Goal: Transaction & Acquisition: Purchase product/service

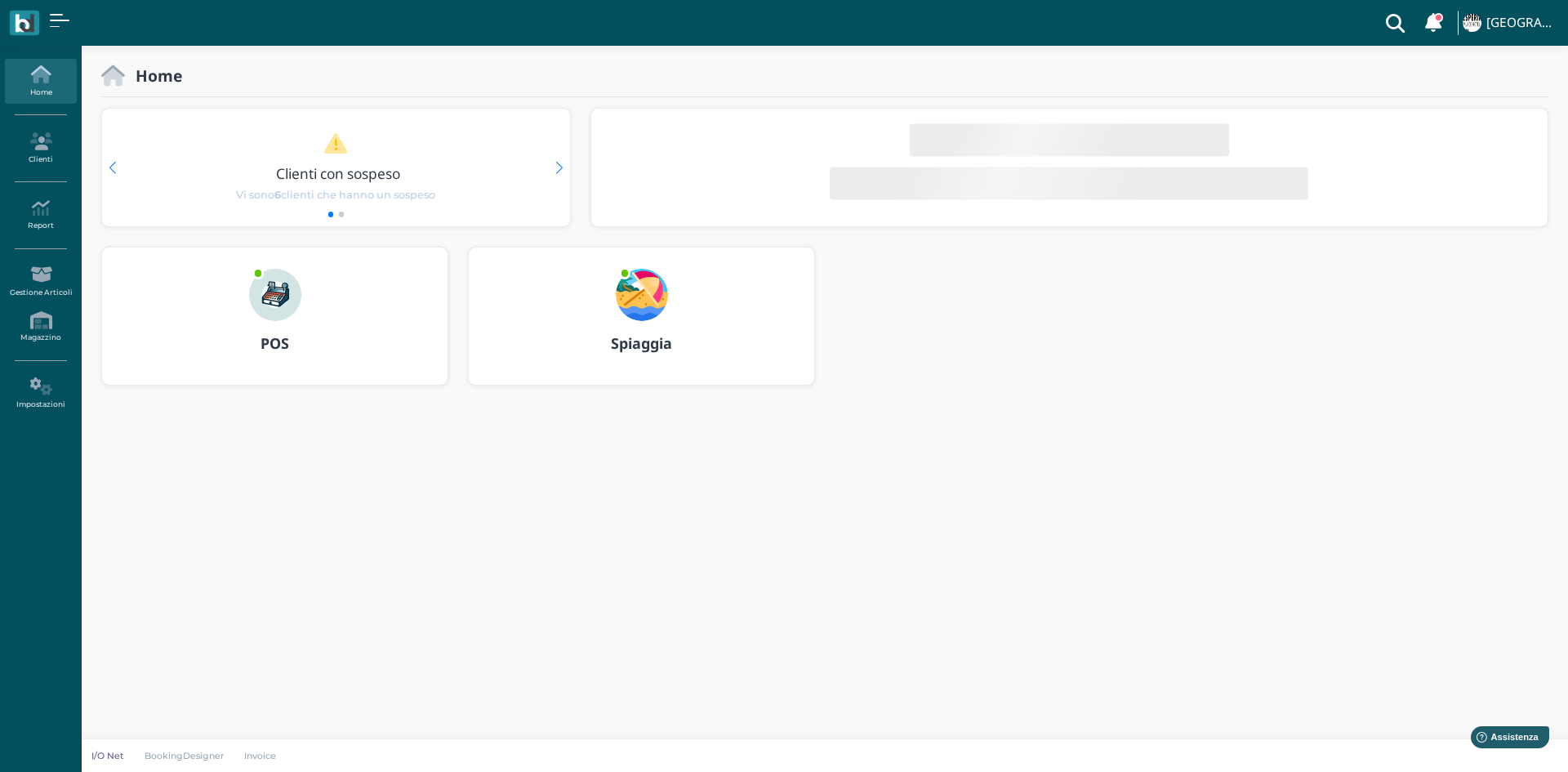
click at [275, 297] on img at bounding box center [275, 295] width 52 height 52
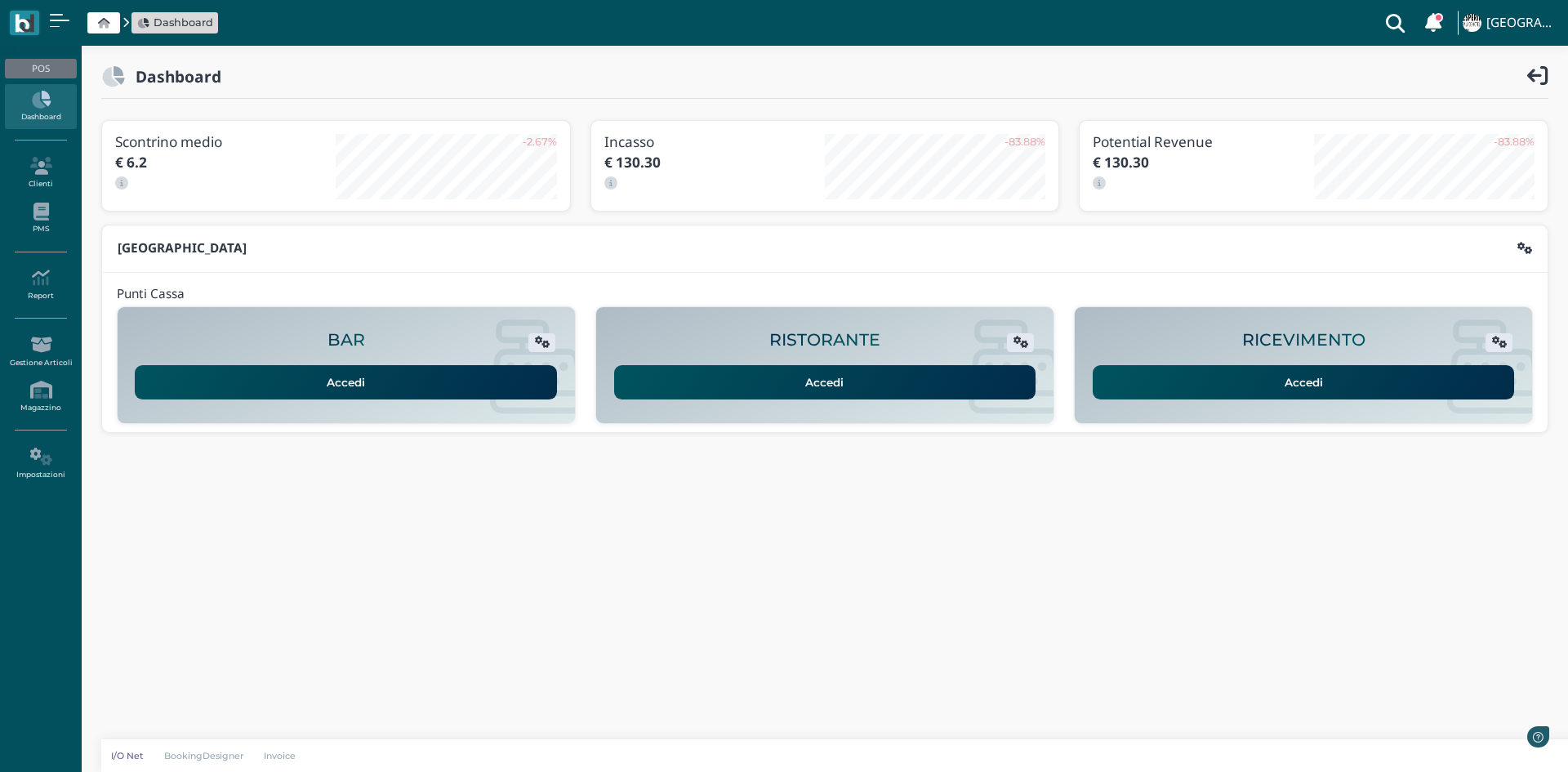
click at [1344, 370] on link "Accedi" at bounding box center [1304, 383] width 423 height 34
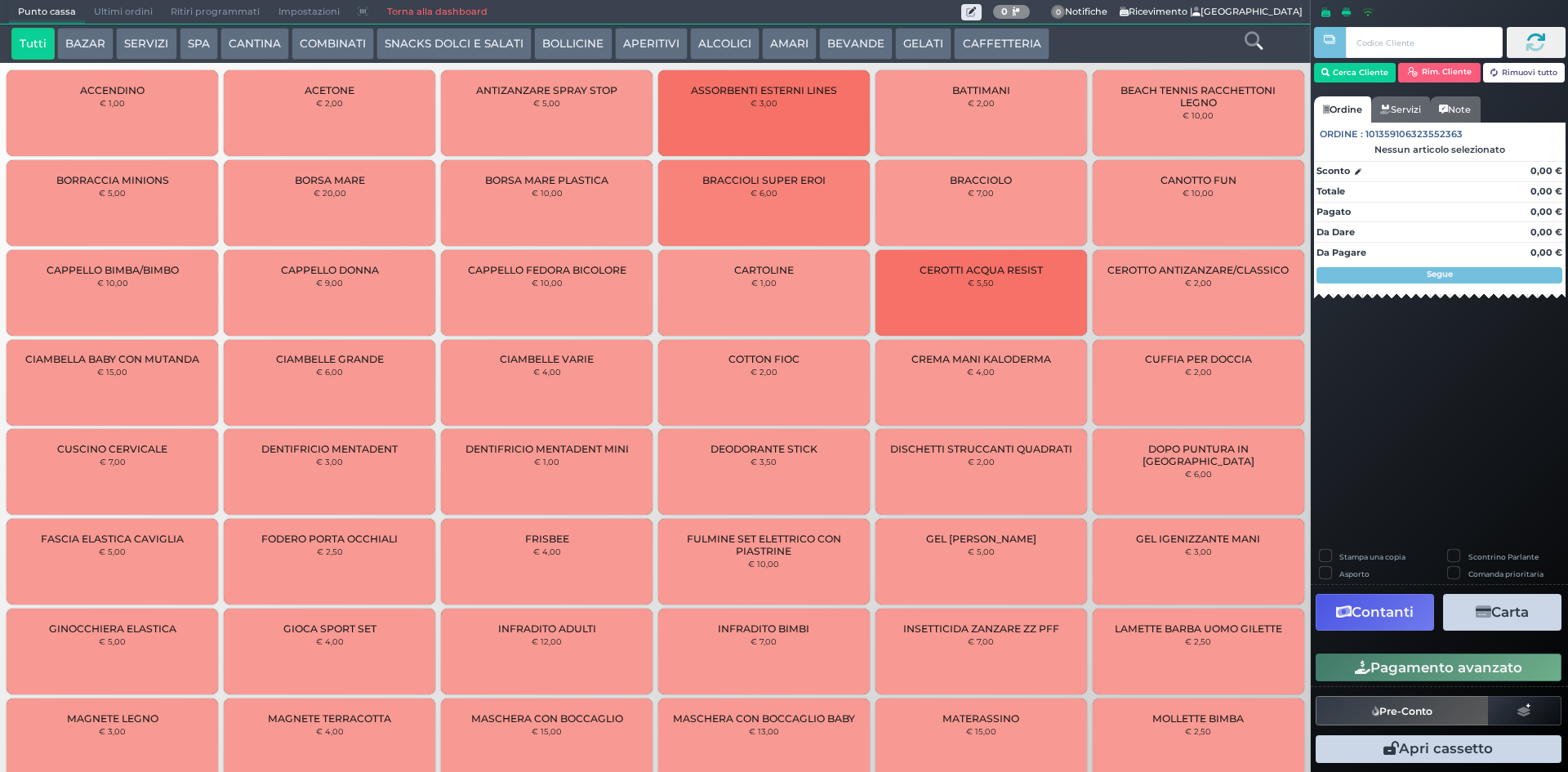
click at [465, 41] on button "SNACKS DOLCI E SALATI" at bounding box center [454, 44] width 155 height 33
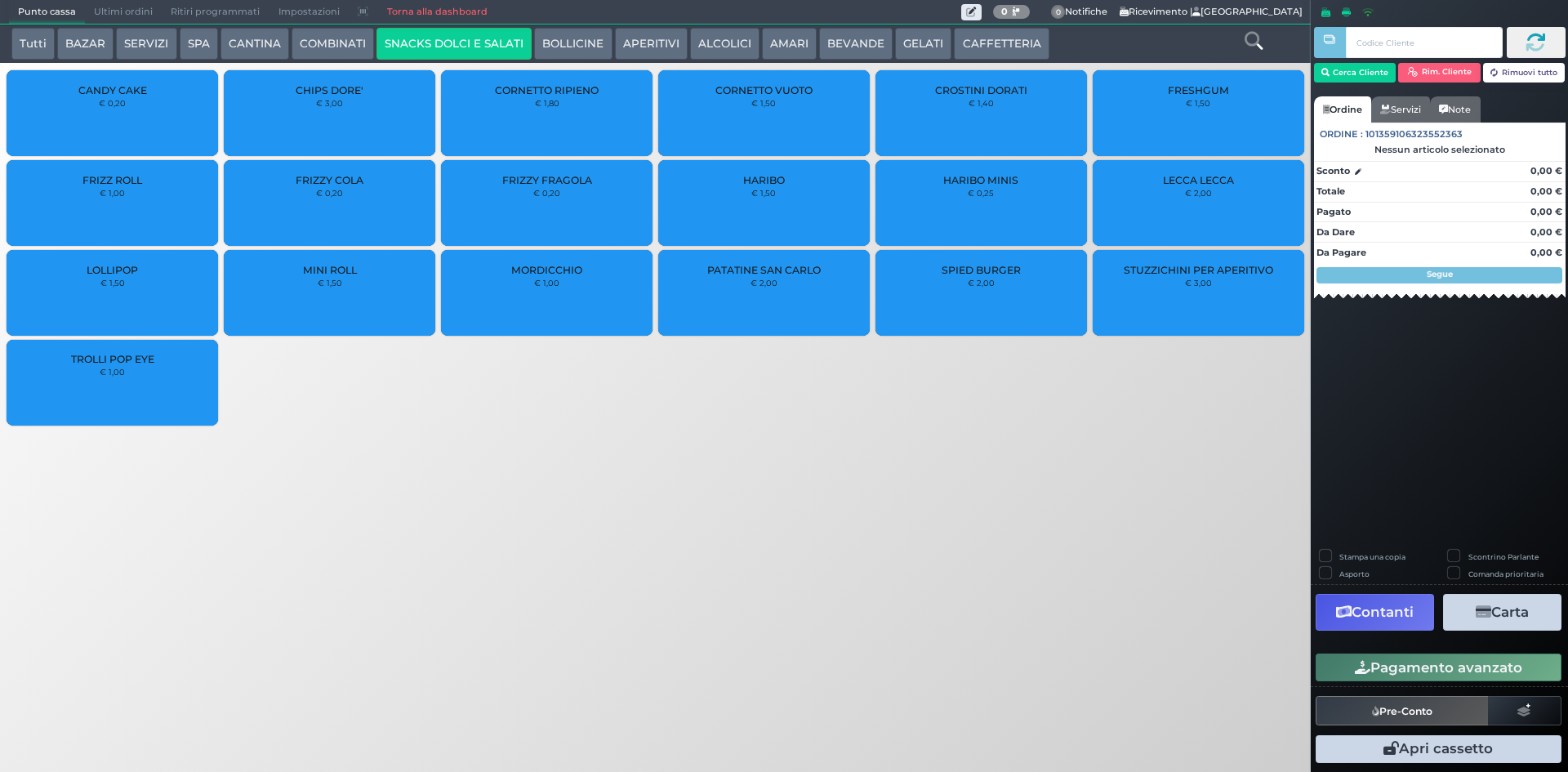
click at [755, 276] on div "PATATINE SAN CARLO € 2,00" at bounding box center [764, 293] width 211 height 86
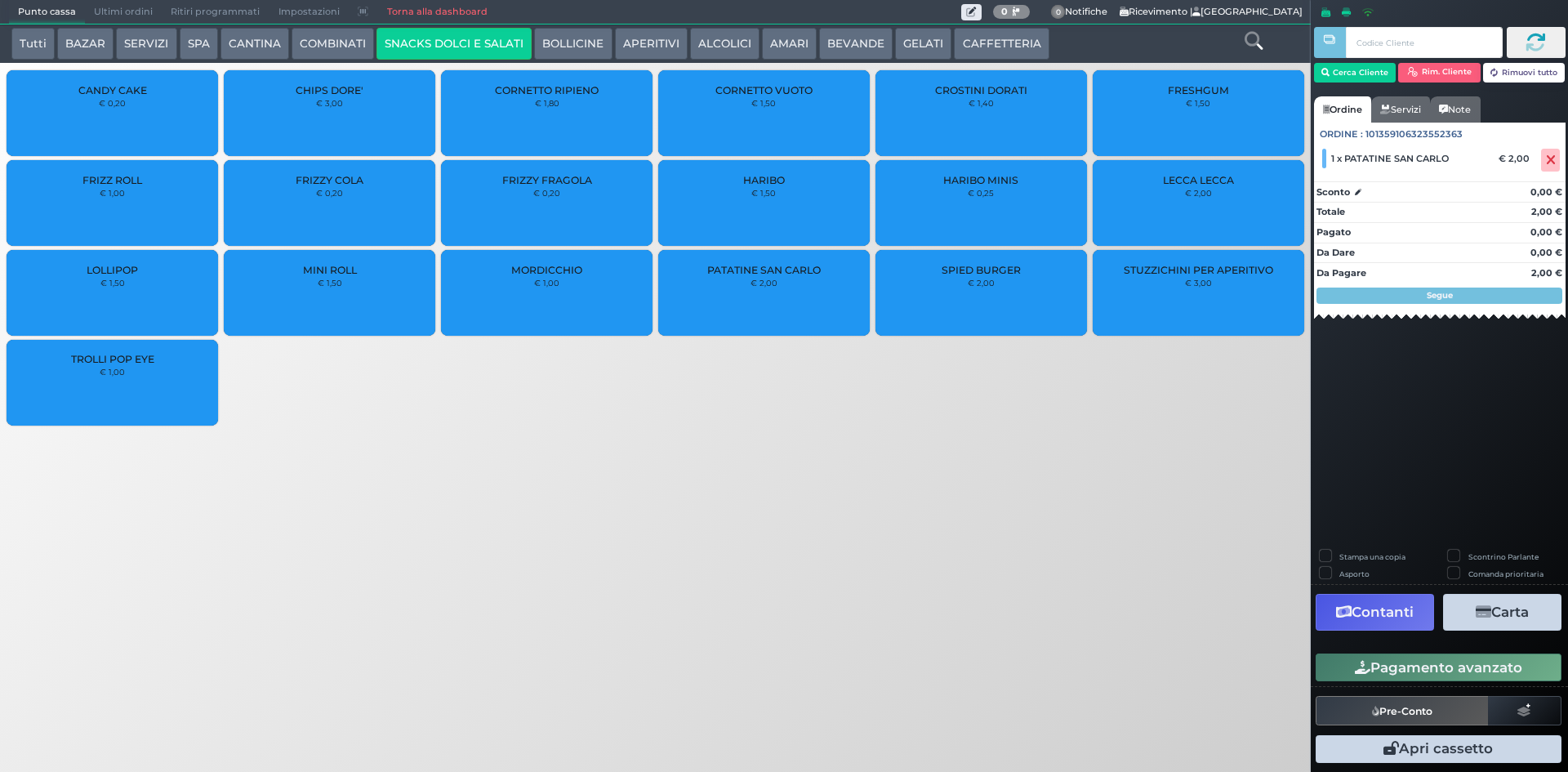
click at [772, 285] on small "€ 2,00" at bounding box center [764, 283] width 27 height 10
click at [1425, 660] on button "Pagamento avanzato" at bounding box center [1439, 668] width 246 height 28
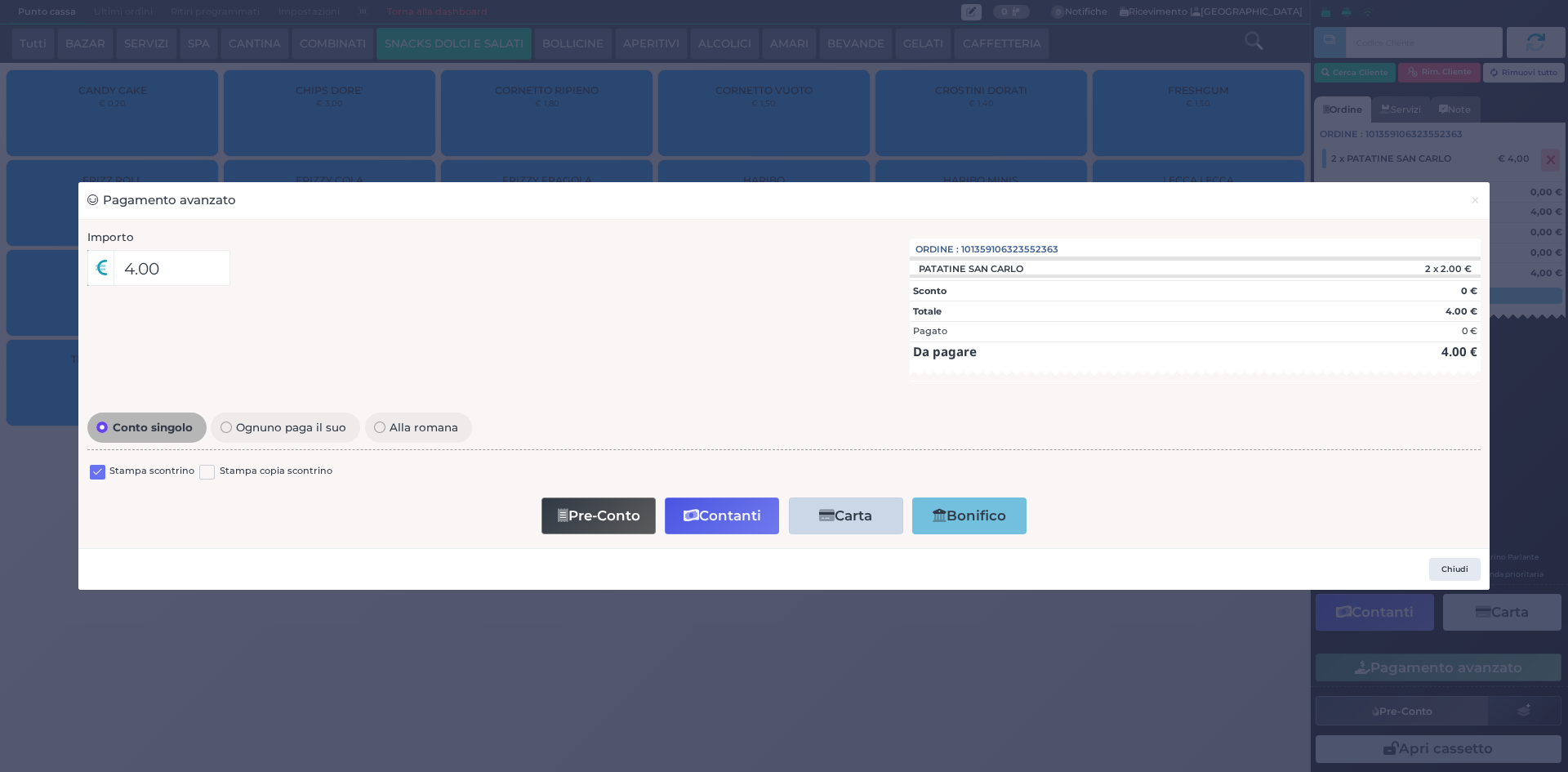
drag, startPoint x: 100, startPoint y: 468, endPoint x: 111, endPoint y: 509, distance: 42.4
click at [97, 470] on label at bounding box center [97, 472] width 16 height 16
click at [0, 0] on input "checkbox" at bounding box center [0, 0] width 0 height 0
click at [737, 515] on button "Contanti" at bounding box center [723, 515] width 115 height 37
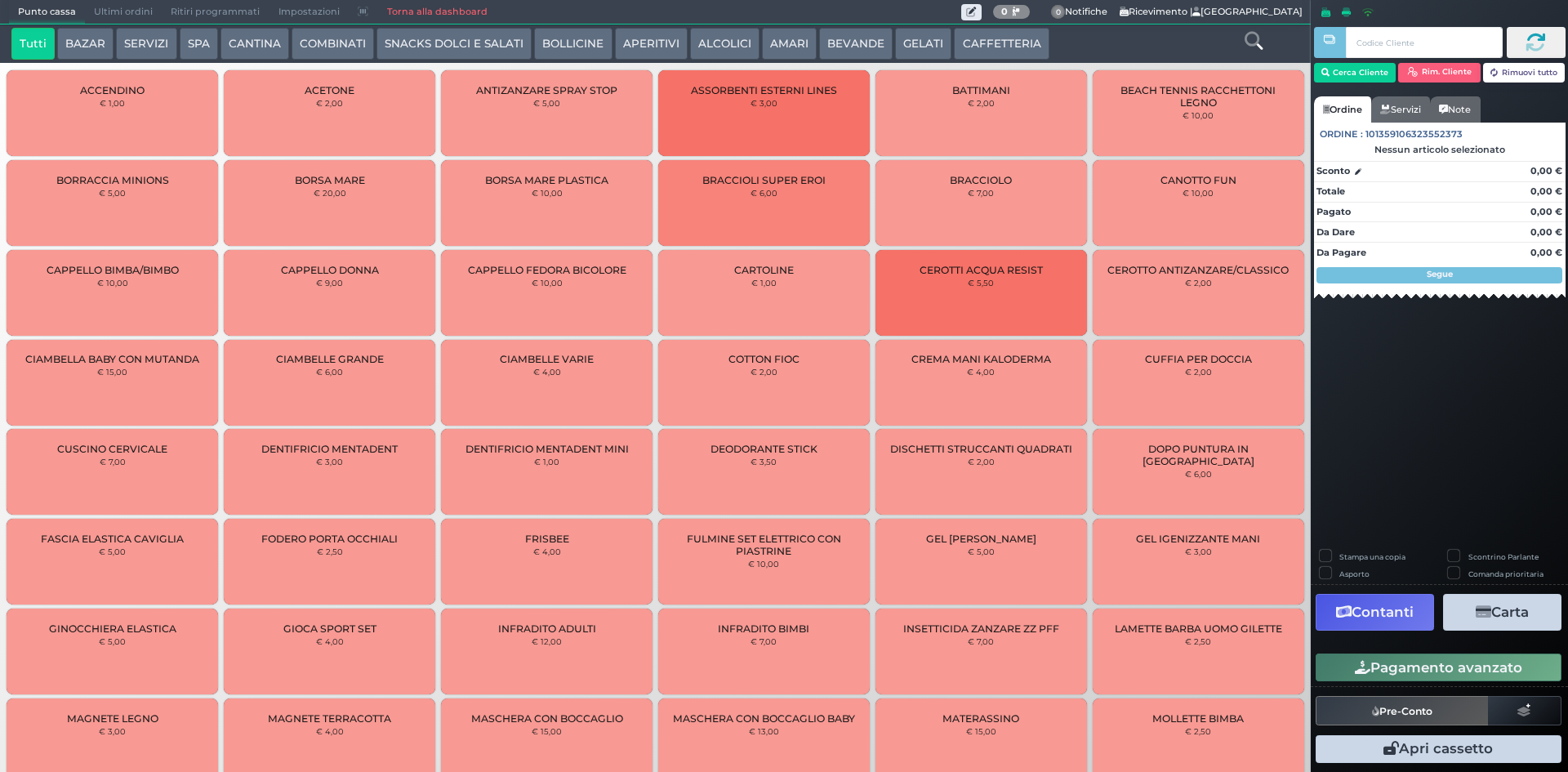
click at [100, 13] on span "Ultimi ordini" at bounding box center [124, 12] width 77 height 23
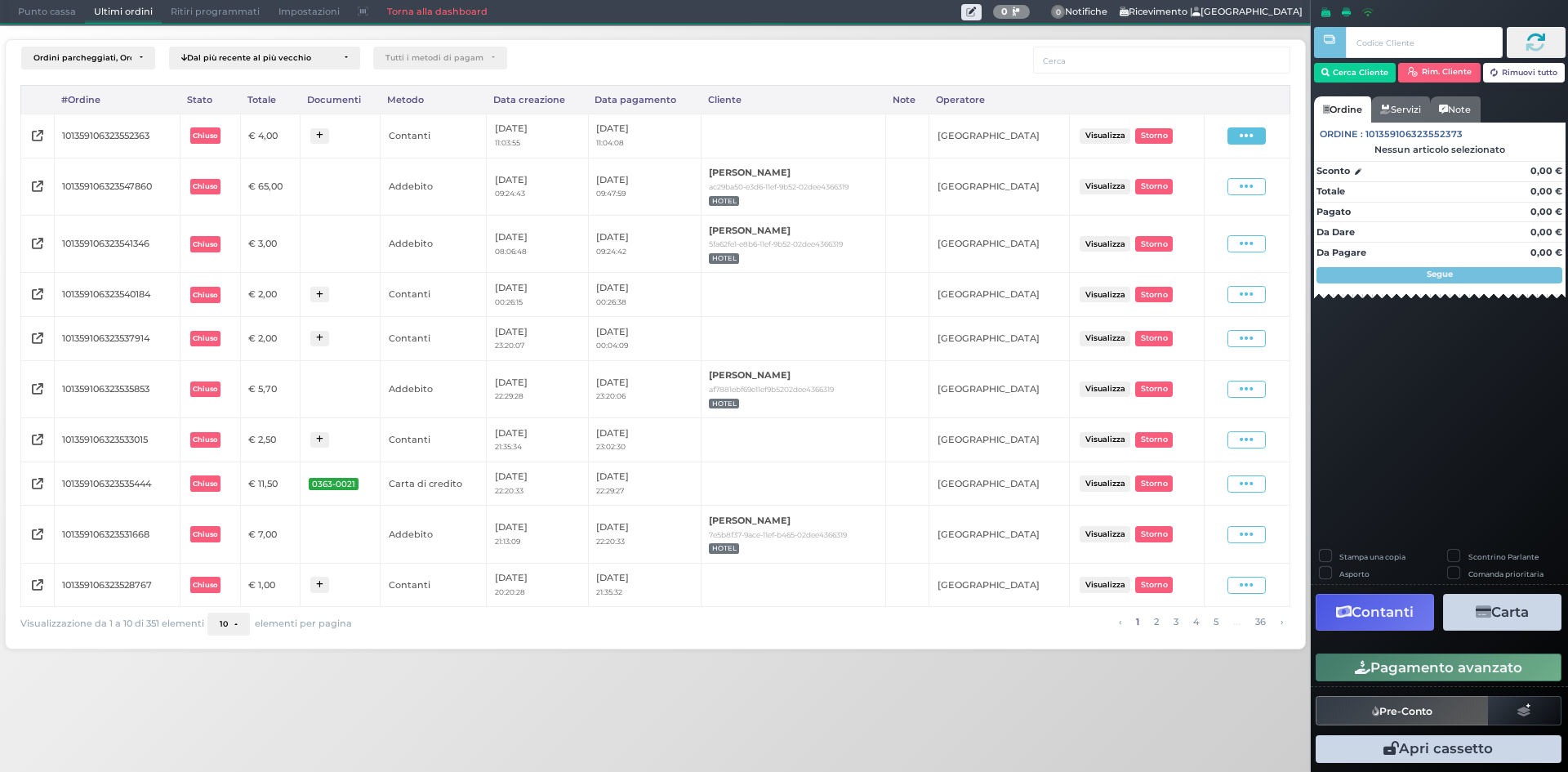
click at [1241, 137] on icon at bounding box center [1247, 136] width 14 height 16
click at [1194, 181] on span "Ristampa Pre-Conto" at bounding box center [1211, 183] width 67 height 28
